Goal: Task Accomplishment & Management: Use online tool/utility

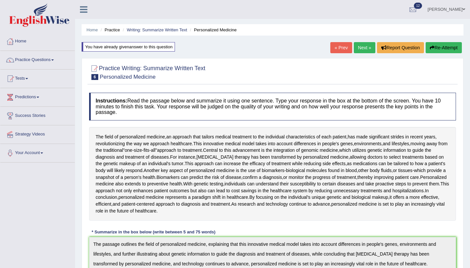
scroll to position [39, 0]
